Goal: Find specific page/section: Find specific page/section

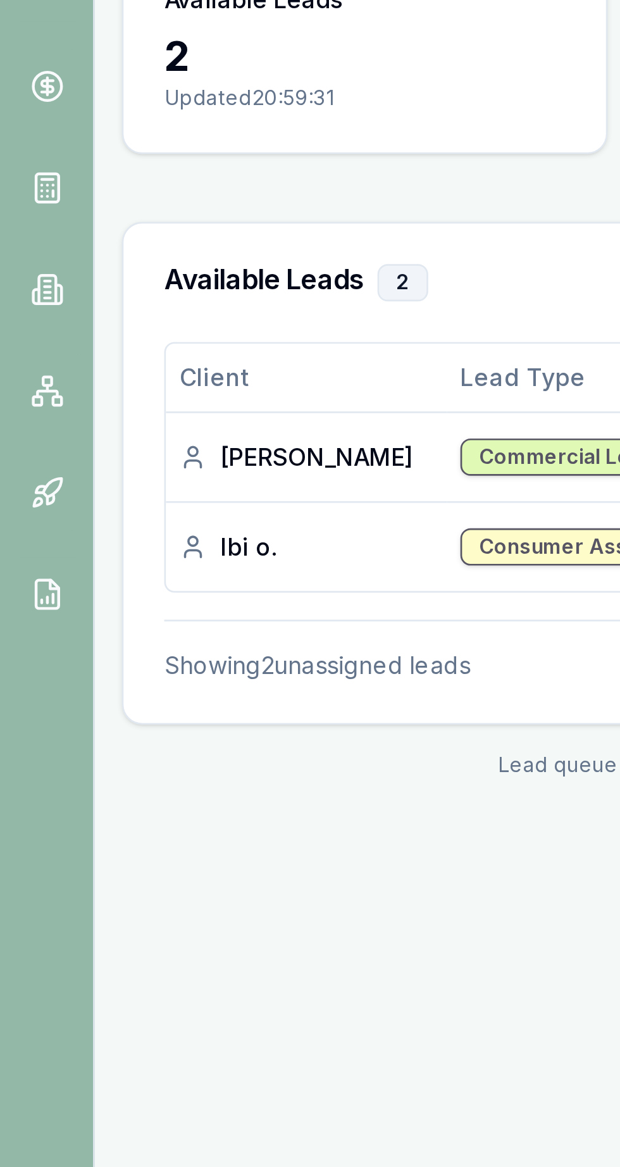
click at [84, 304] on div "[PERSON_NAME]" at bounding box center [114, 307] width 95 height 13
click at [179, 456] on div "Emu Broker Home Lead Queue [PERSON_NAME] Toggle Menu Lead Queue Purchase leads …" at bounding box center [310, 583] width 620 height 1167
